Goal: Task Accomplishment & Management: Use online tool/utility

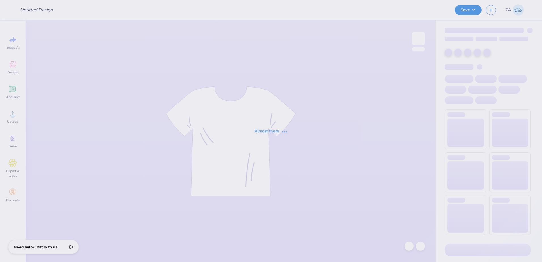
type input "Chemical Engineering T-shirt"
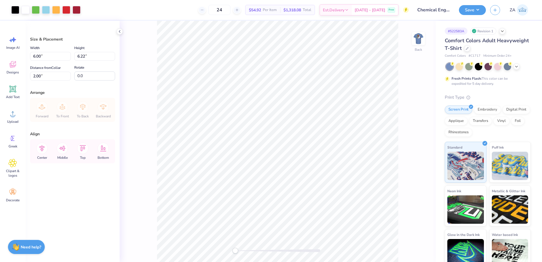
click at [426, 37] on div "Back" at bounding box center [278, 141] width 316 height 241
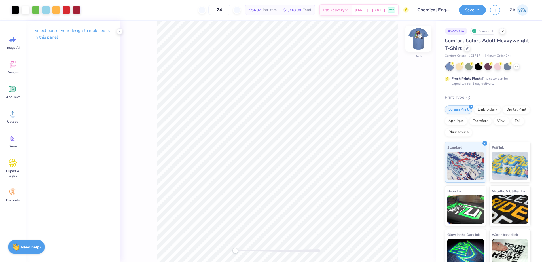
click at [424, 37] on img at bounding box center [418, 38] width 23 height 23
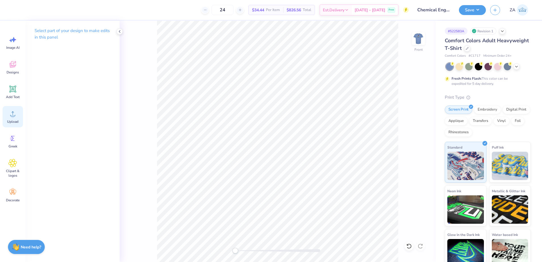
click at [10, 120] on span "Upload" at bounding box center [12, 121] width 11 height 5
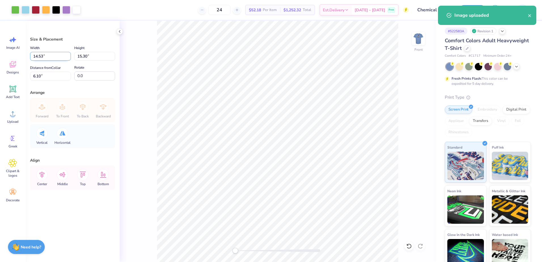
drag, startPoint x: 60, startPoint y: 57, endPoint x: 42, endPoint y: 58, distance: 17.6
click at [42, 58] on input "14.53" at bounding box center [50, 56] width 41 height 9
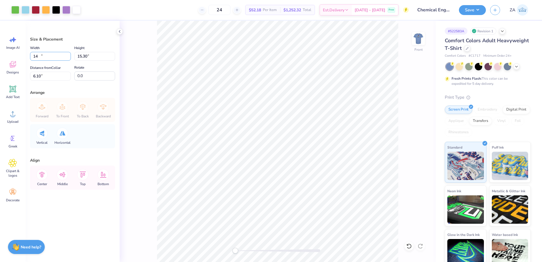
type input "1"
type input "12.00"
type input "12.63"
click at [62, 75] on input "7.43" at bounding box center [50, 76] width 41 height 9
type input "7"
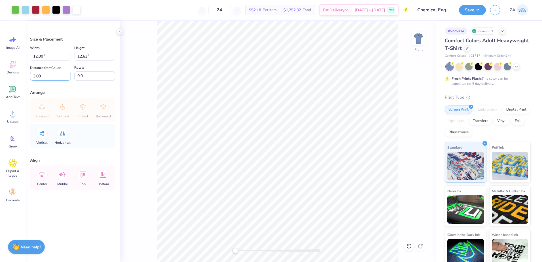
type input "3.00"
click at [419, 43] on img at bounding box center [418, 38] width 23 height 23
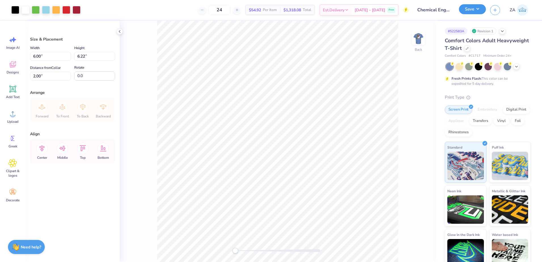
click at [467, 13] on button "Save" at bounding box center [472, 9] width 27 height 10
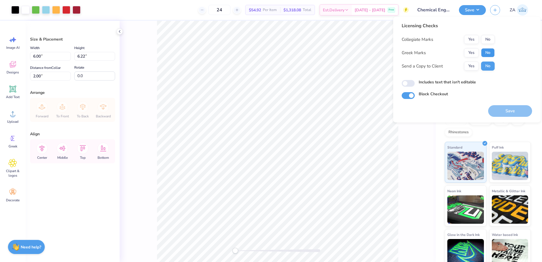
click at [485, 50] on button "No" at bounding box center [488, 52] width 14 height 9
click at [470, 37] on button "Yes" at bounding box center [471, 39] width 15 height 9
click at [499, 110] on button "Save" at bounding box center [511, 111] width 44 height 12
